Goal: Task Accomplishment & Management: Use online tool/utility

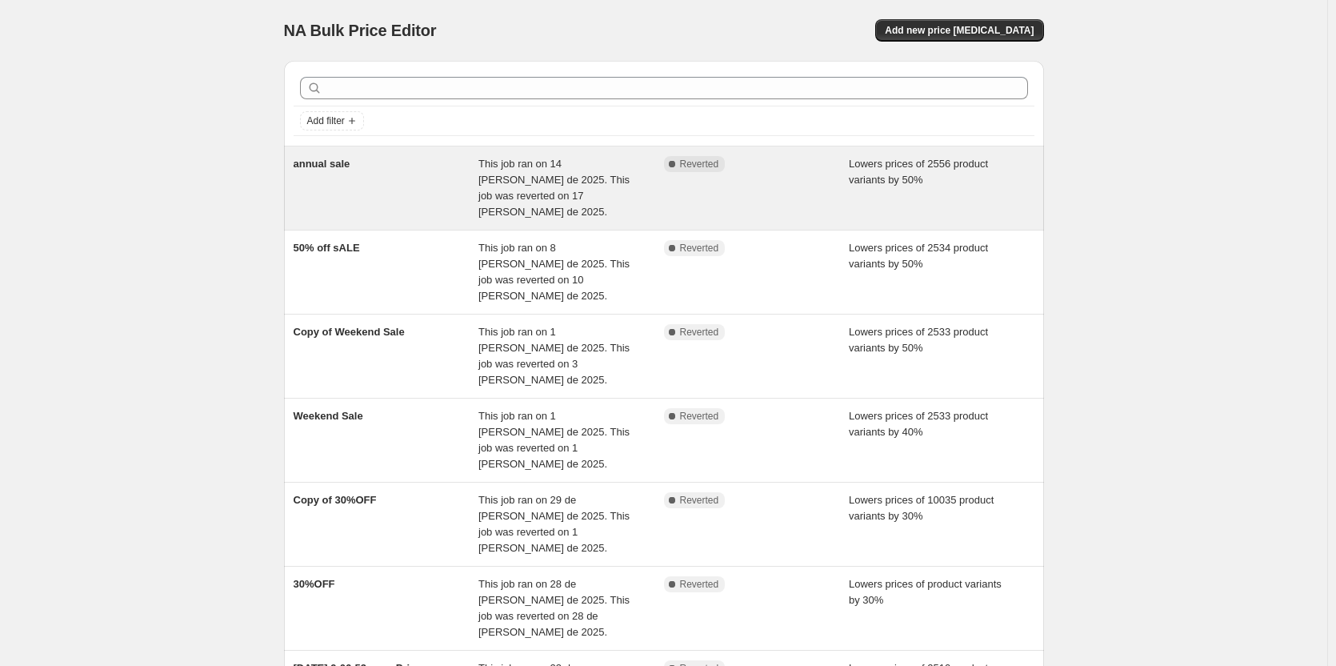
drag, startPoint x: 299, startPoint y: 167, endPoint x: 317, endPoint y: 160, distance: 19.0
click at [317, 160] on span "annual sale" at bounding box center [322, 164] width 57 height 12
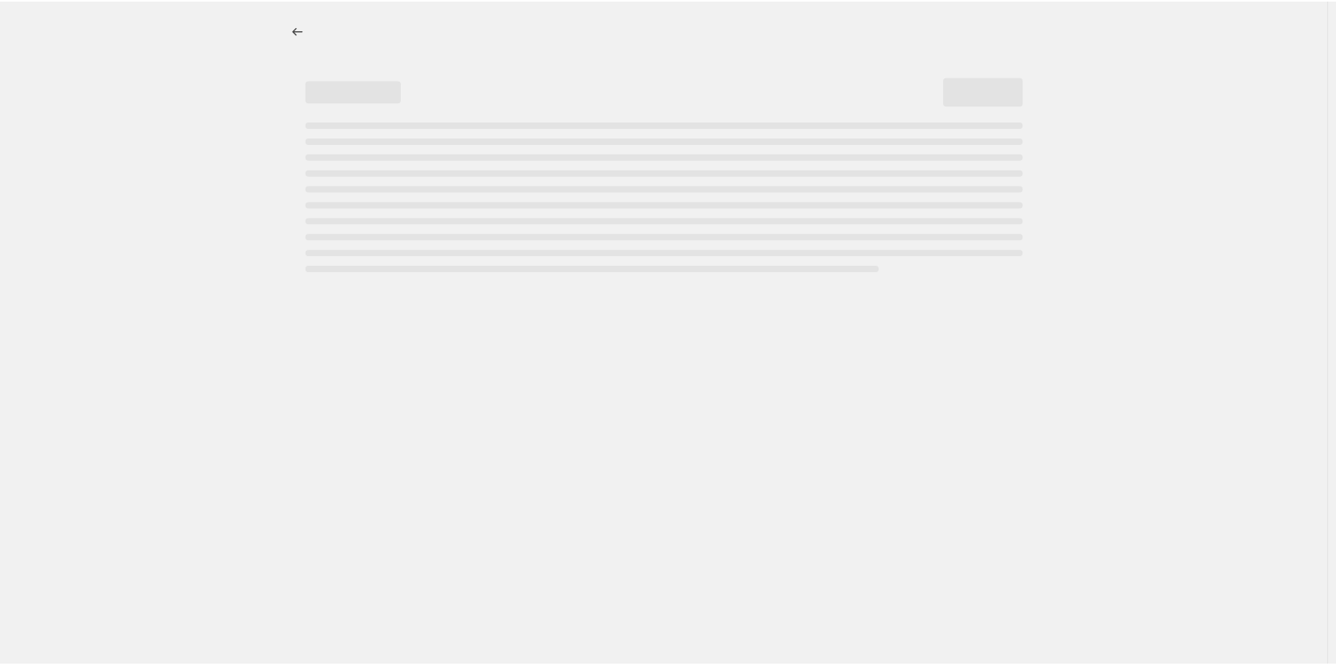
select select "percentage"
select select "tag"
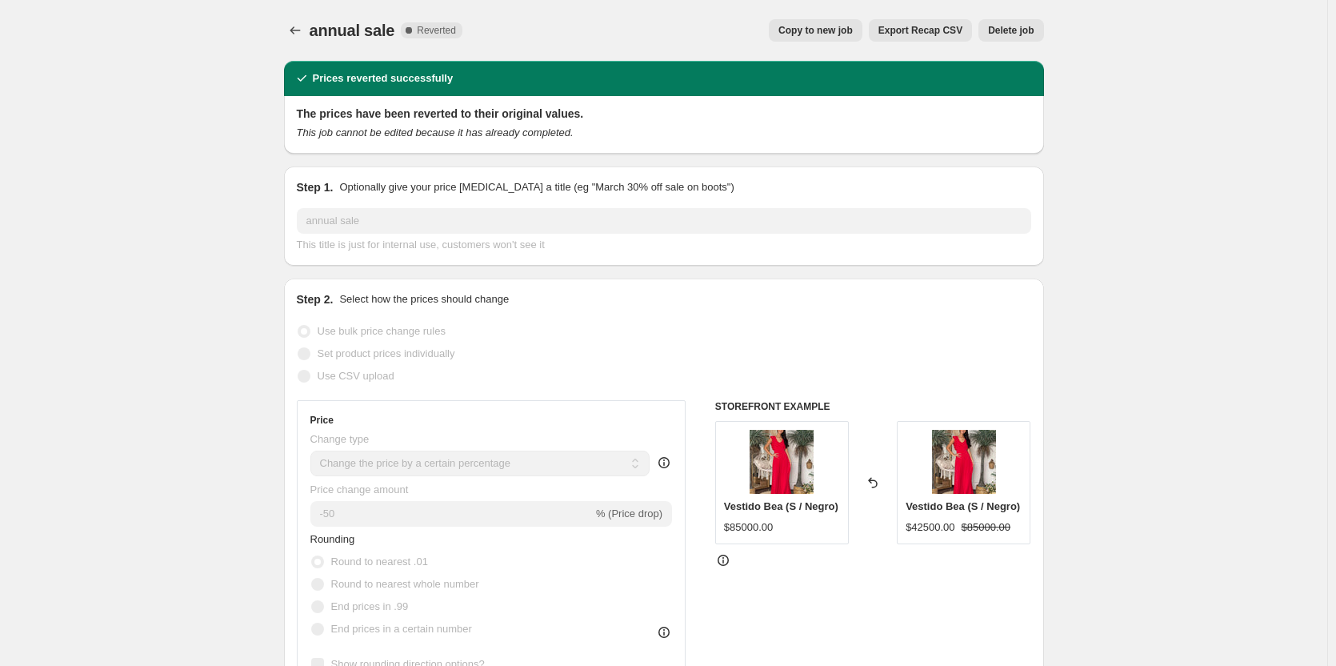
click at [793, 32] on span "Copy to new job" at bounding box center [816, 30] width 74 height 13
select select "percentage"
select select "tag"
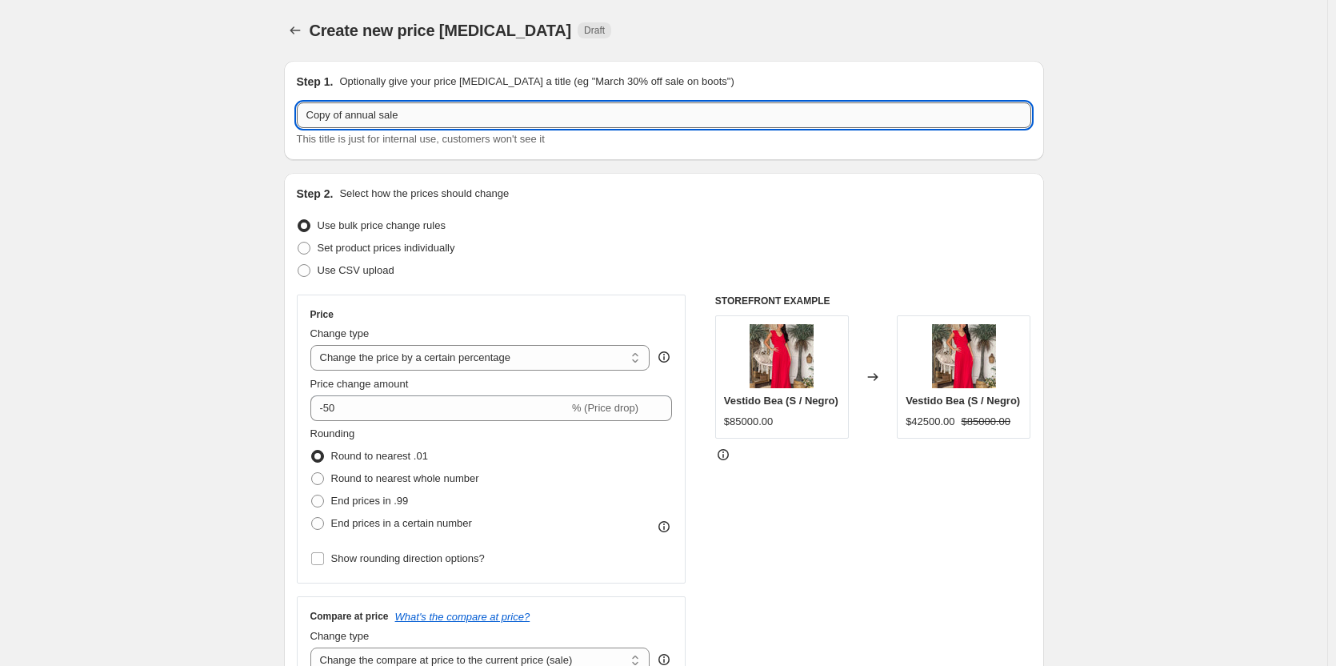
drag, startPoint x: 543, startPoint y: 114, endPoint x: 387, endPoint y: 114, distance: 156.1
click at [387, 114] on input "Copy of annual sale" at bounding box center [664, 115] width 735 height 26
drag, startPoint x: 335, startPoint y: 115, endPoint x: 274, endPoint y: 115, distance: 60.8
type input "Extension of annual sale"
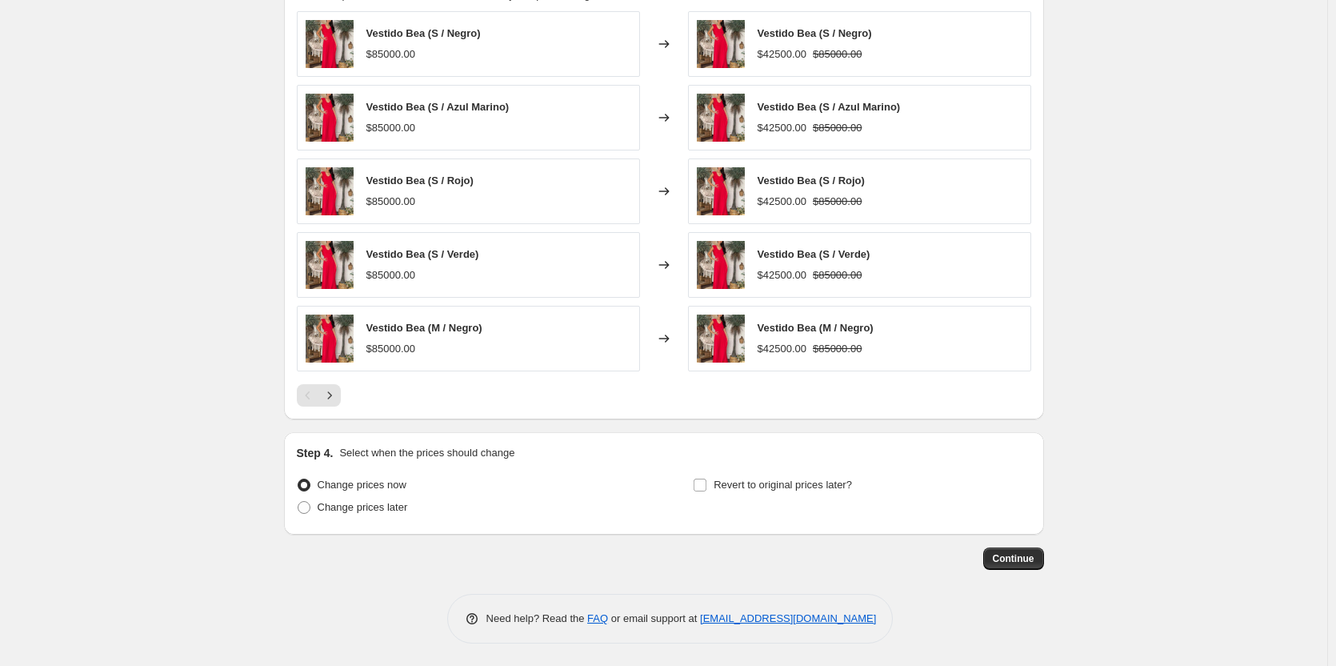
scroll to position [1114, 0]
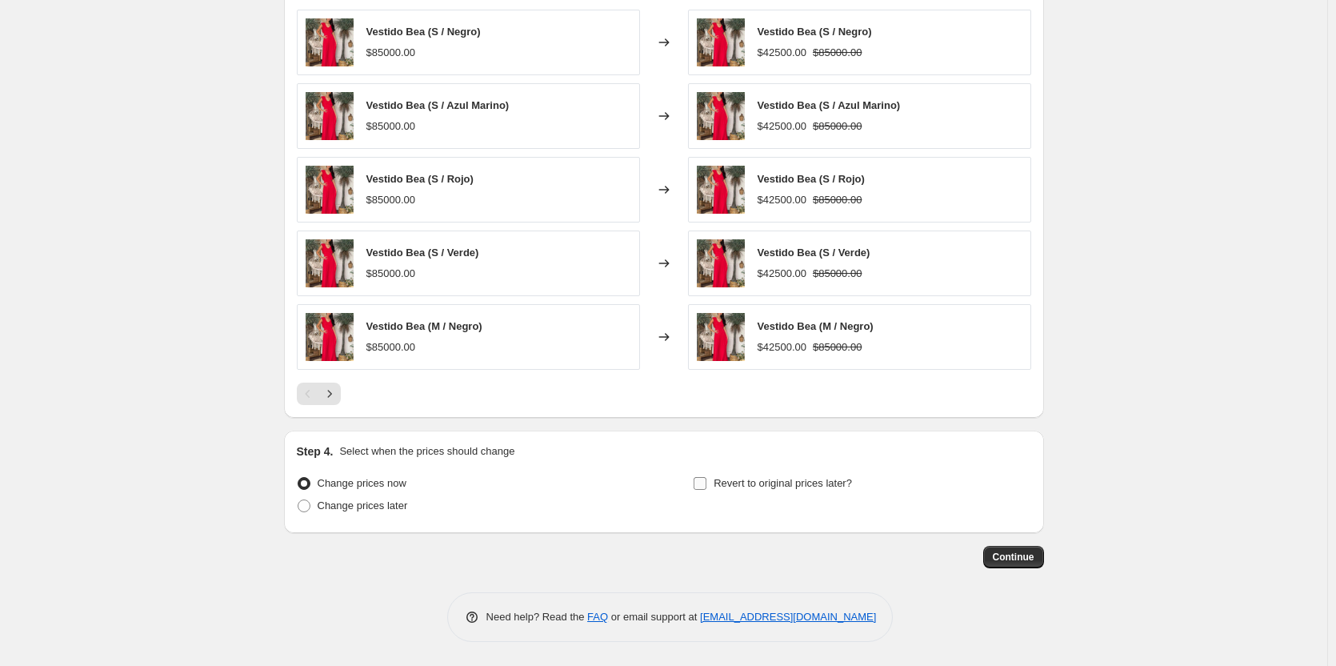
click at [707, 488] on input "Revert to original prices later?" at bounding box center [700, 483] width 13 height 13
checkbox input "true"
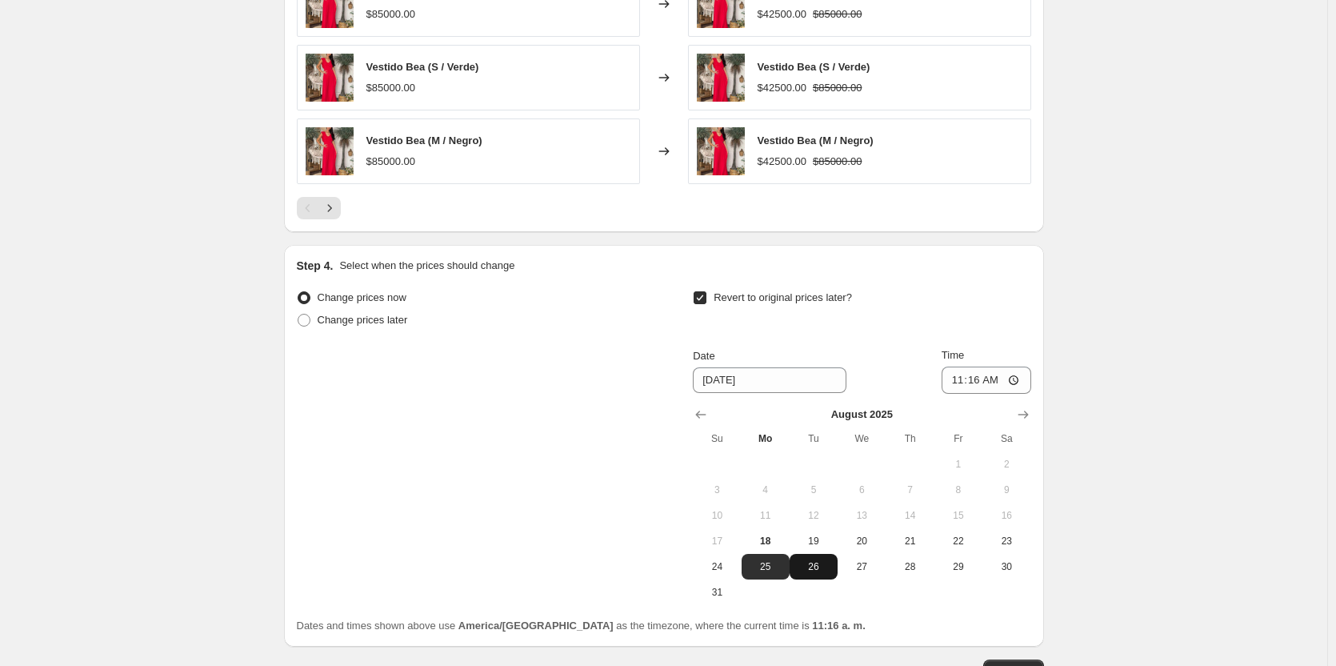
scroll to position [1354, 0]
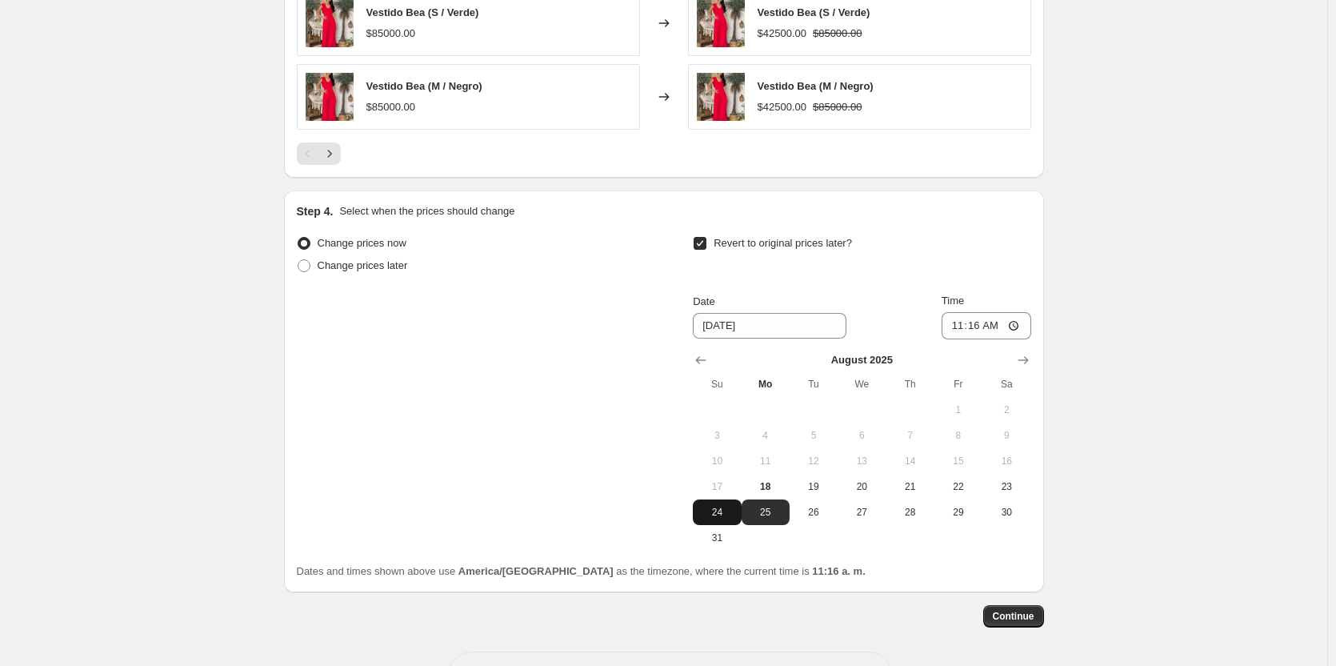
click at [721, 511] on span "24" at bounding box center [716, 512] width 35 height 13
type input "8/24/2025"
click at [980, 323] on input "11:16" at bounding box center [987, 325] width 90 height 27
type input "01:16"
type input "20:00"
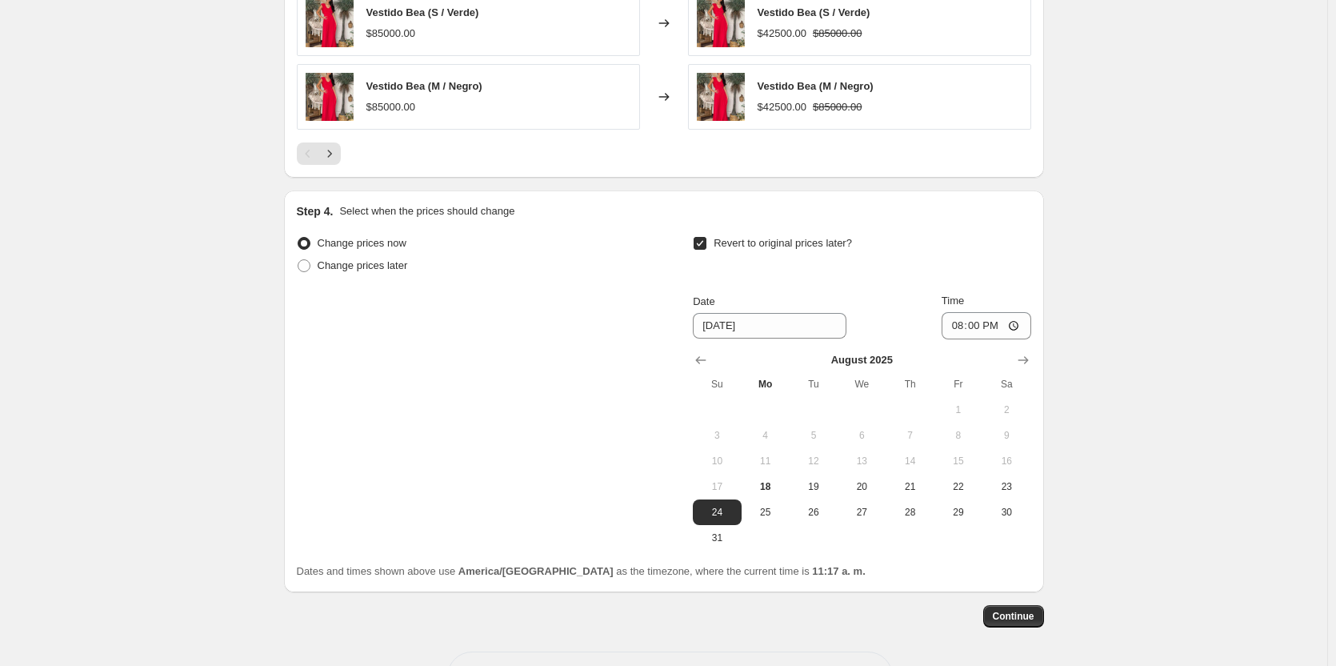
click at [823, 247] on span "Revert to original prices later?" at bounding box center [783, 243] width 138 height 12
click at [707, 247] on input "Revert to original prices later?" at bounding box center [700, 243] width 13 height 13
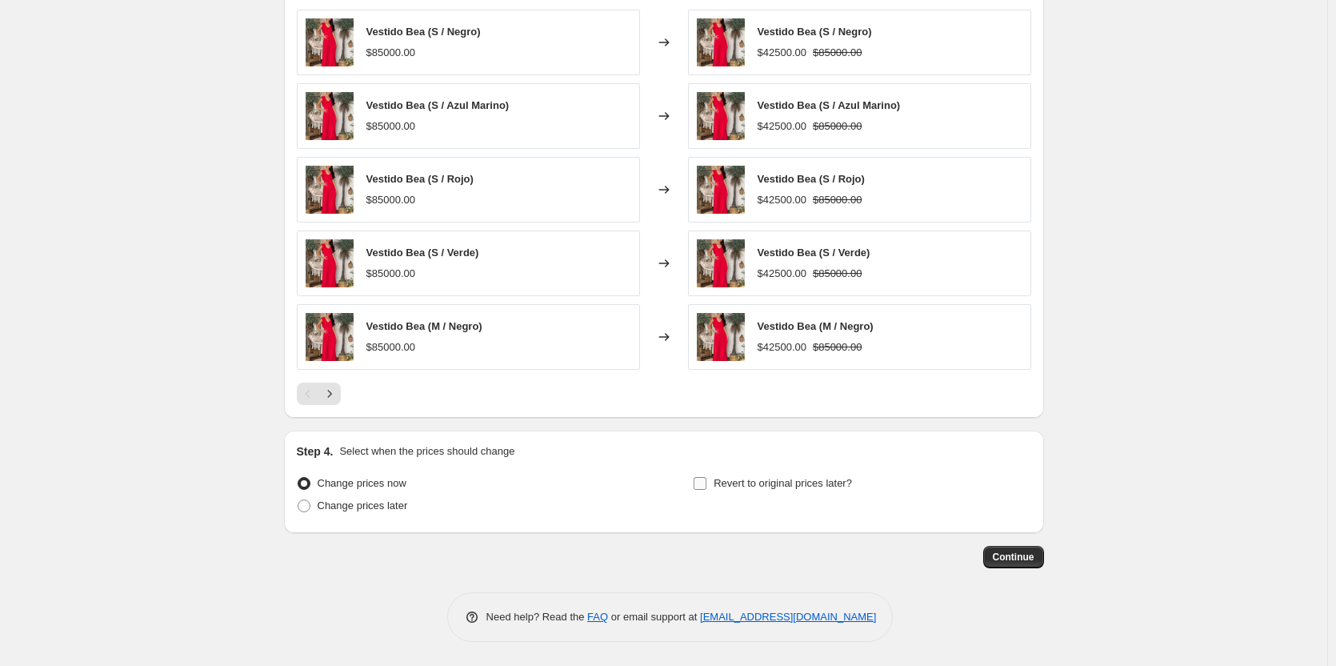
click at [703, 484] on input "Revert to original prices later?" at bounding box center [700, 483] width 13 height 13
checkbox input "true"
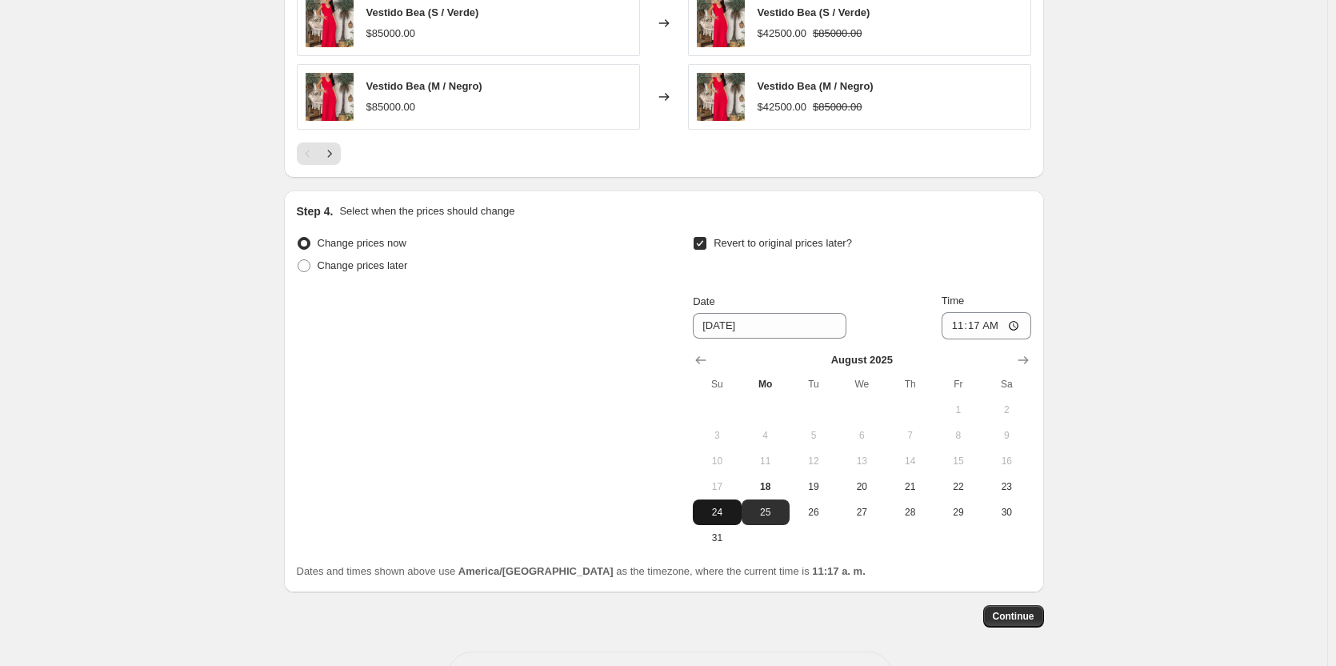
click at [723, 510] on span "24" at bounding box center [716, 512] width 35 height 13
type input "8/24/2025"
click at [975, 323] on input "11:17" at bounding box center [987, 325] width 90 height 27
type input "20:00"
click at [921, 279] on div "Revert to original prices later?" at bounding box center [862, 256] width 338 height 48
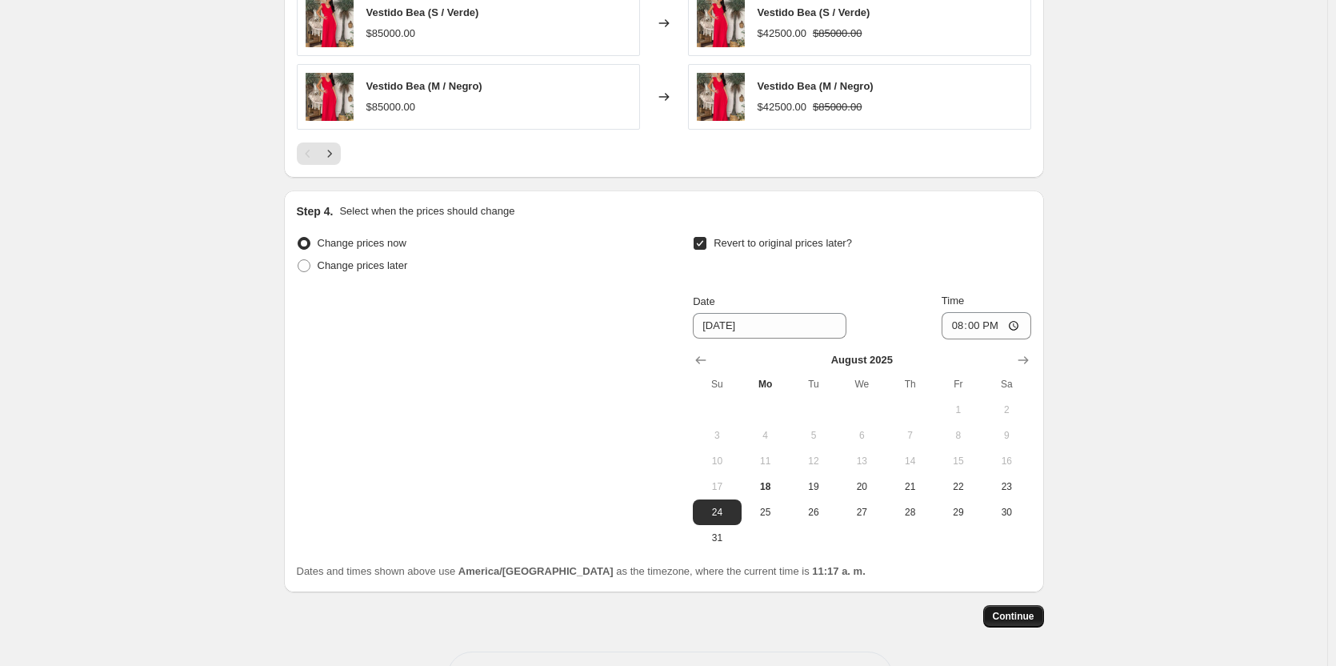
click at [1034, 617] on span "Continue" at bounding box center [1014, 616] width 42 height 13
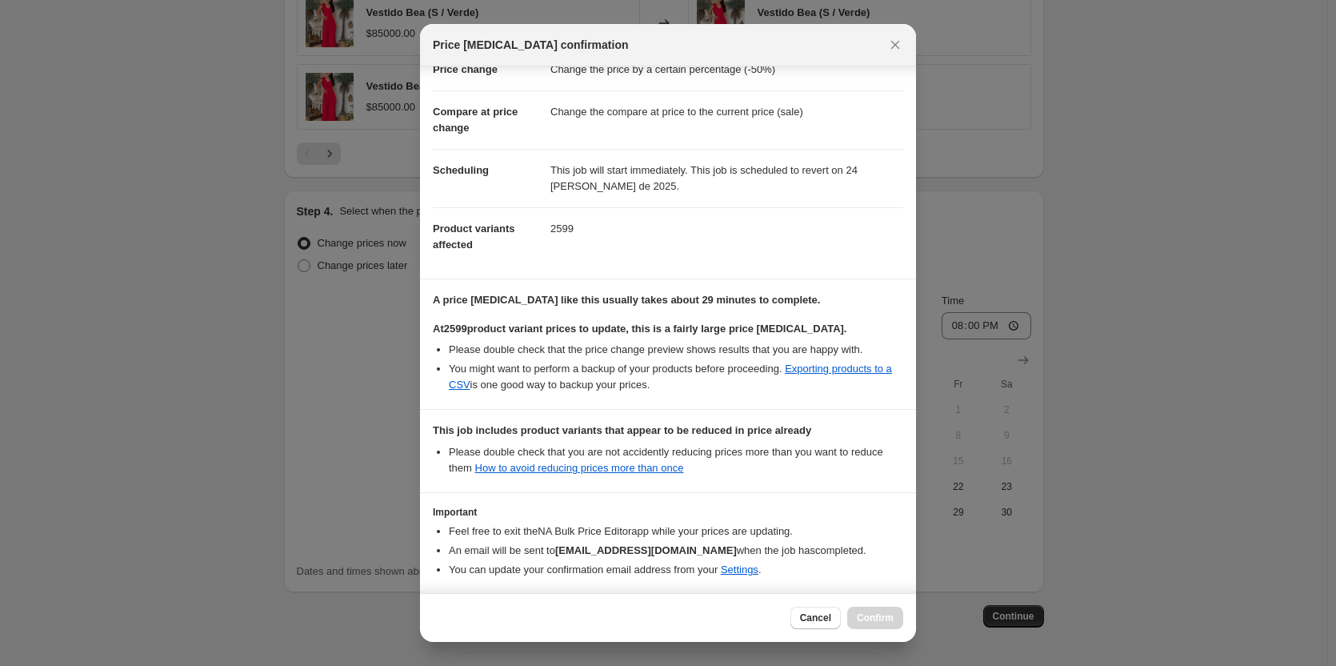
scroll to position [128, 0]
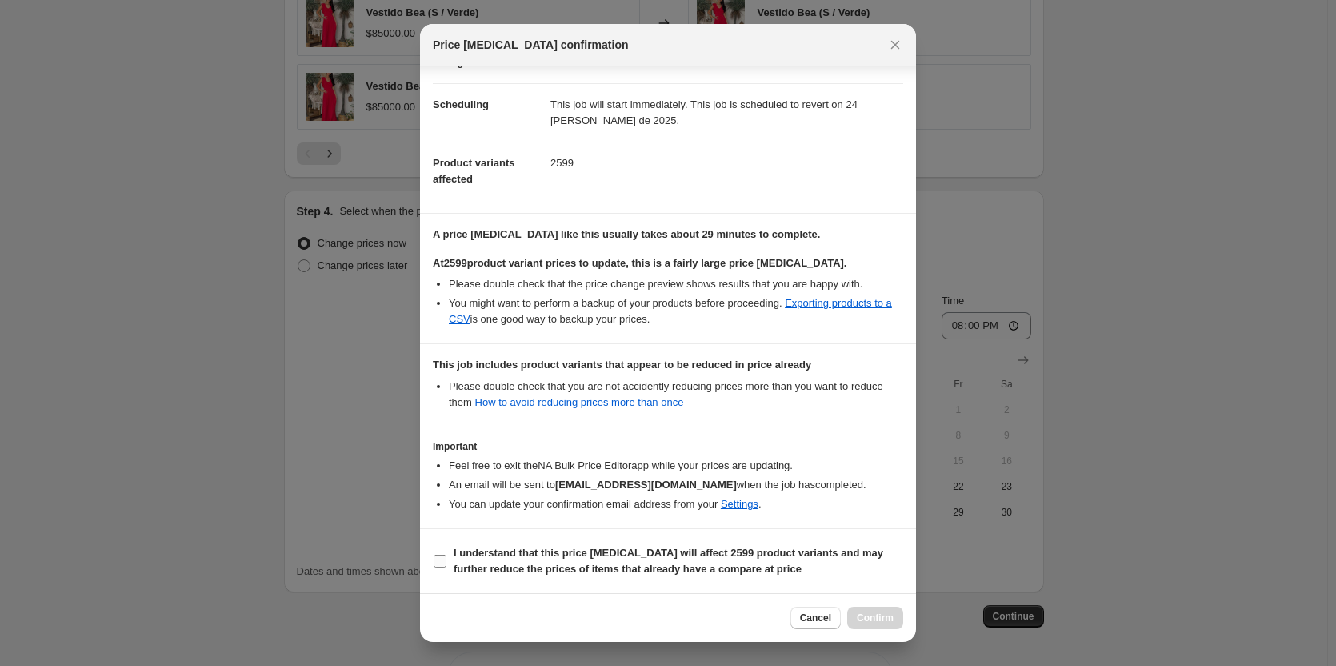
click at [444, 559] on input "I understand that this price change job will affect 2599 product variants and m…" at bounding box center [440, 561] width 13 height 13
checkbox input "true"
click at [892, 619] on span "Confirm" at bounding box center [875, 617] width 37 height 13
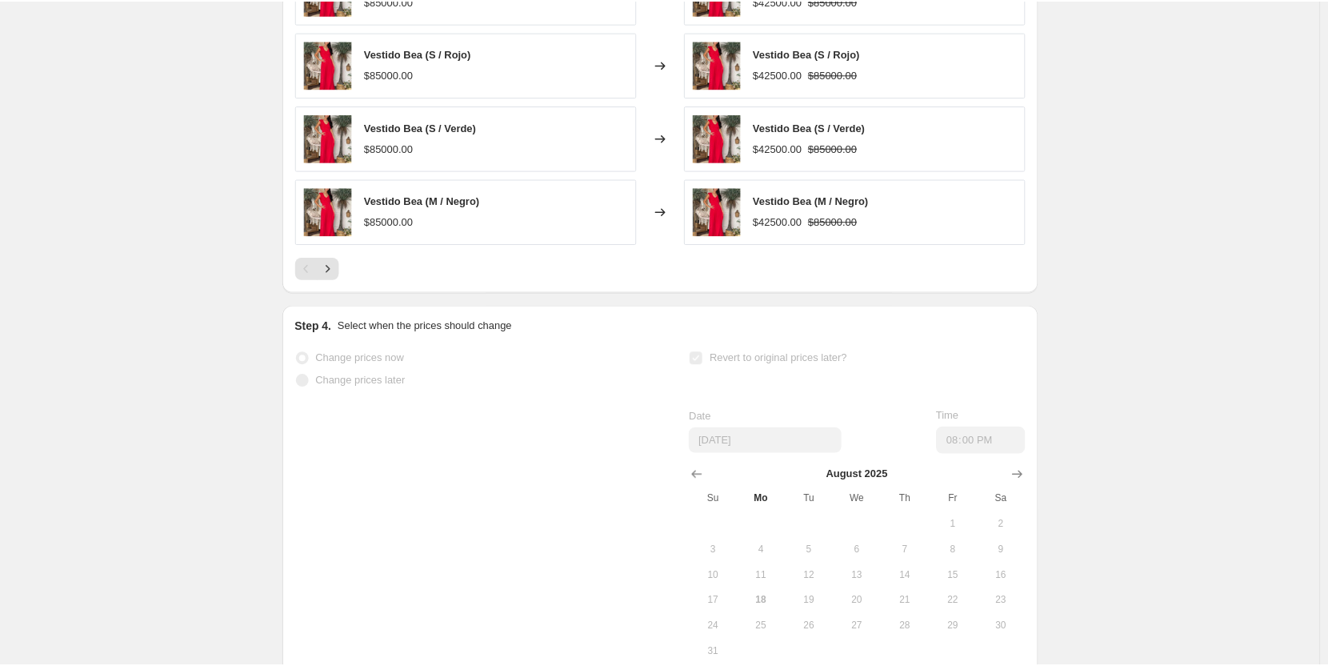
scroll to position [1396, 0]
